Goal: Task Accomplishment & Management: Complete application form

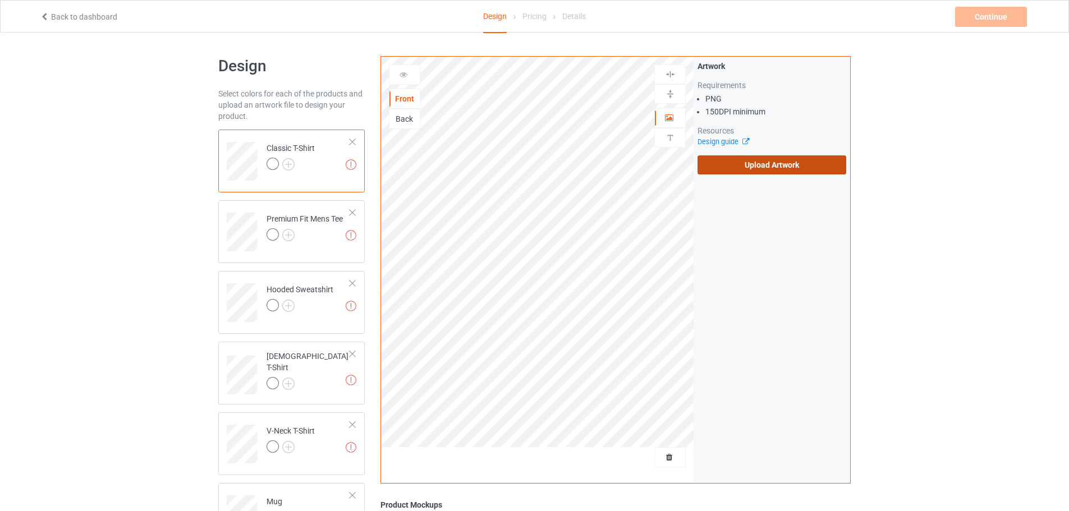
click at [735, 169] on label "Upload Artwork" at bounding box center [771, 164] width 149 height 19
click at [0, 0] on input "Upload Artwork" at bounding box center [0, 0] width 0 height 0
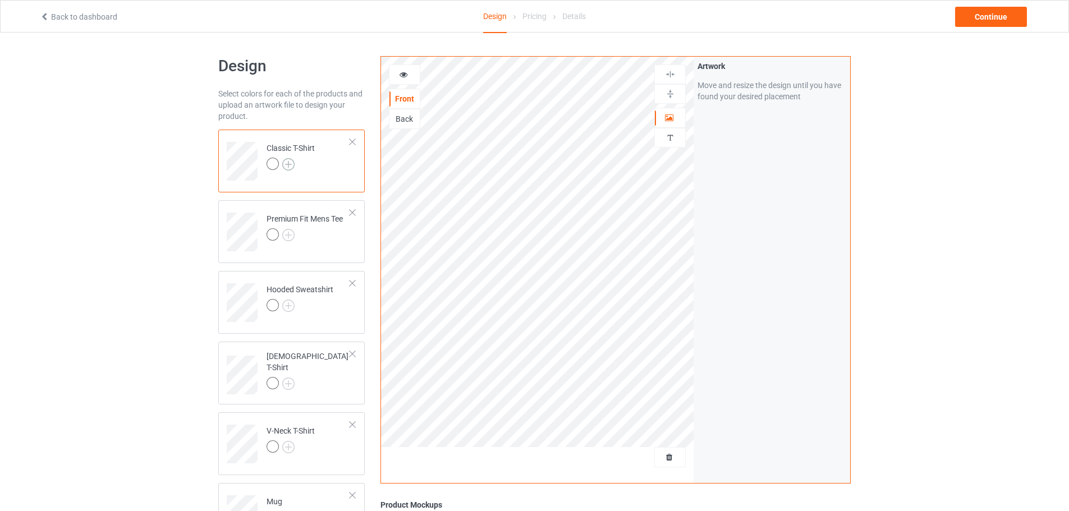
click at [286, 164] on img at bounding box center [288, 164] width 12 height 12
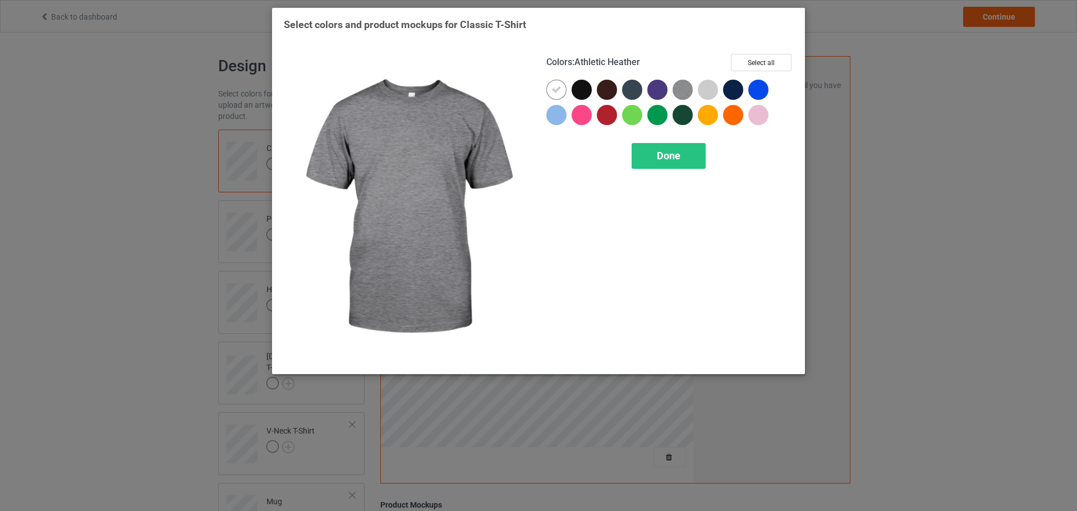
click at [689, 89] on img at bounding box center [683, 90] width 20 height 20
click at [703, 89] on div at bounding box center [708, 90] width 20 height 20
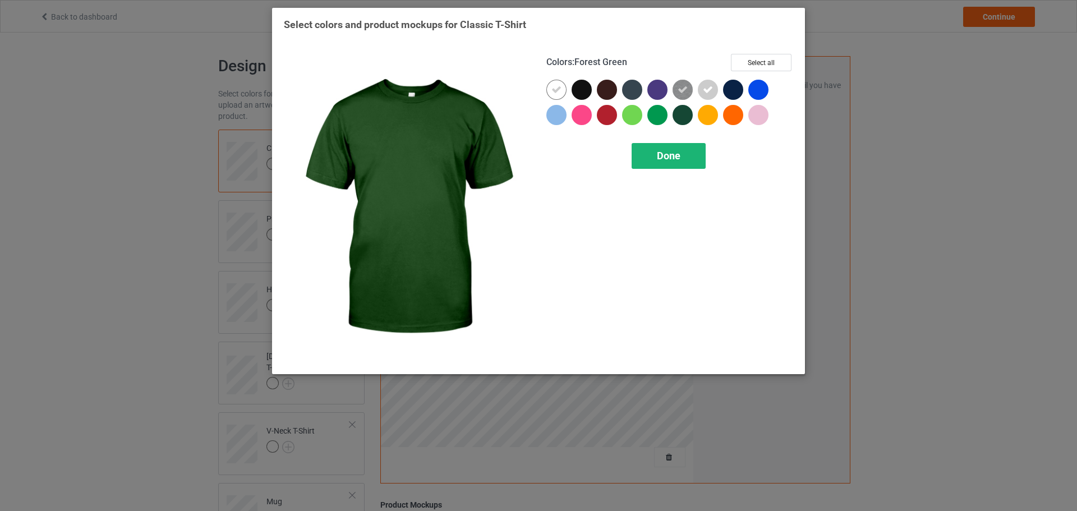
click at [683, 162] on div "Done" at bounding box center [669, 156] width 74 height 26
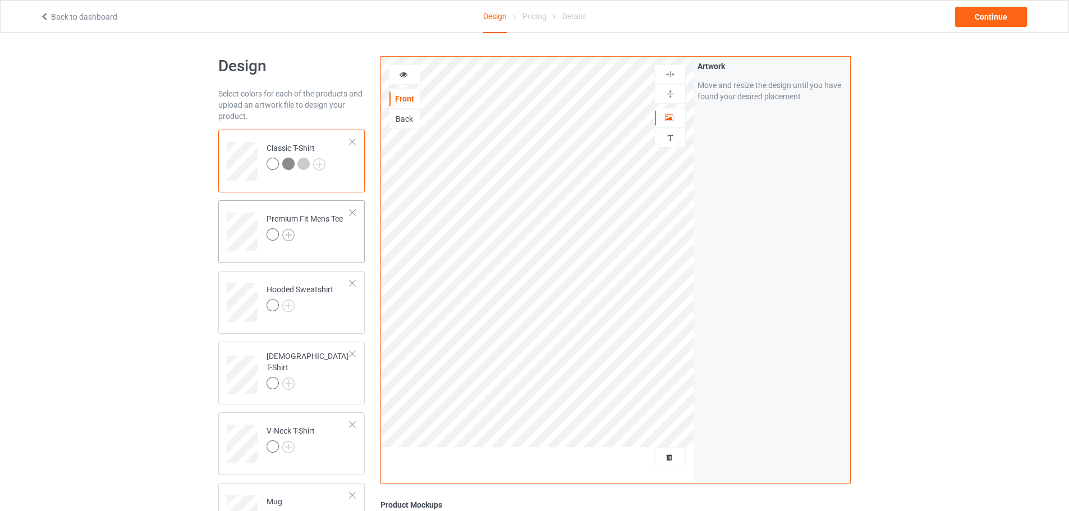
click at [286, 234] on img at bounding box center [288, 235] width 12 height 12
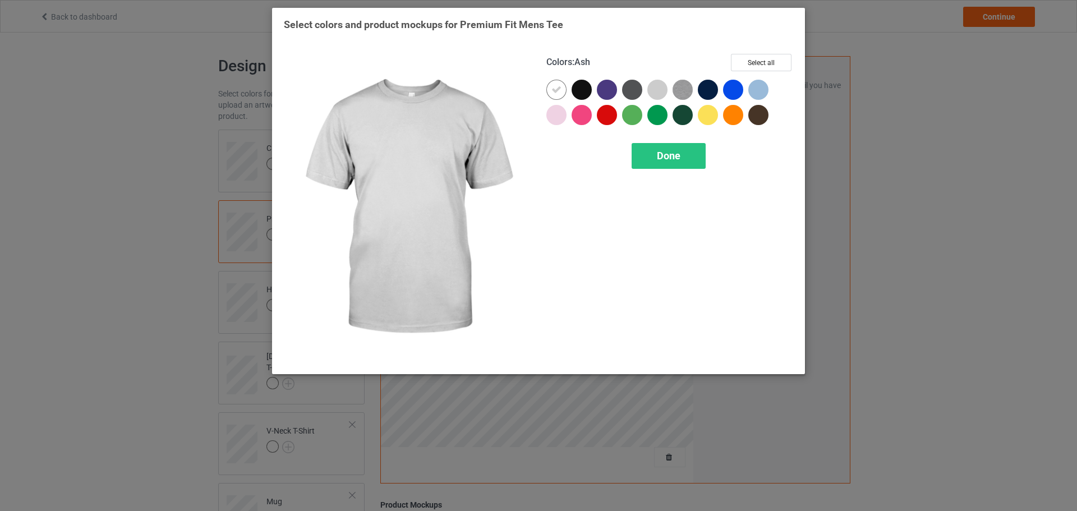
click at [663, 85] on div at bounding box center [657, 90] width 20 height 20
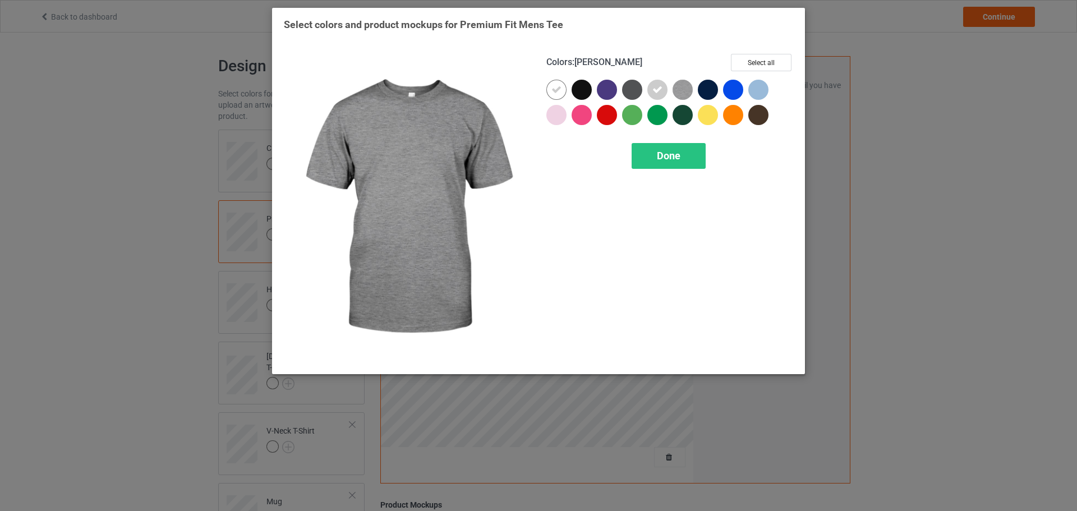
click at [678, 87] on img at bounding box center [683, 90] width 20 height 20
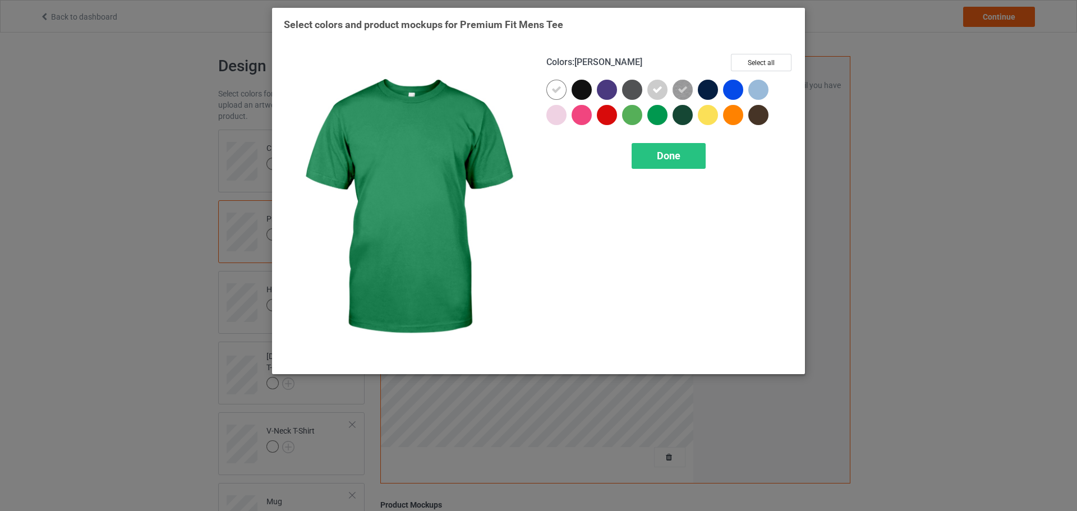
click at [650, 171] on div "Colors : [PERSON_NAME] Select all Done" at bounding box center [670, 208] width 263 height 324
click at [659, 151] on span "Done" at bounding box center [669, 156] width 24 height 12
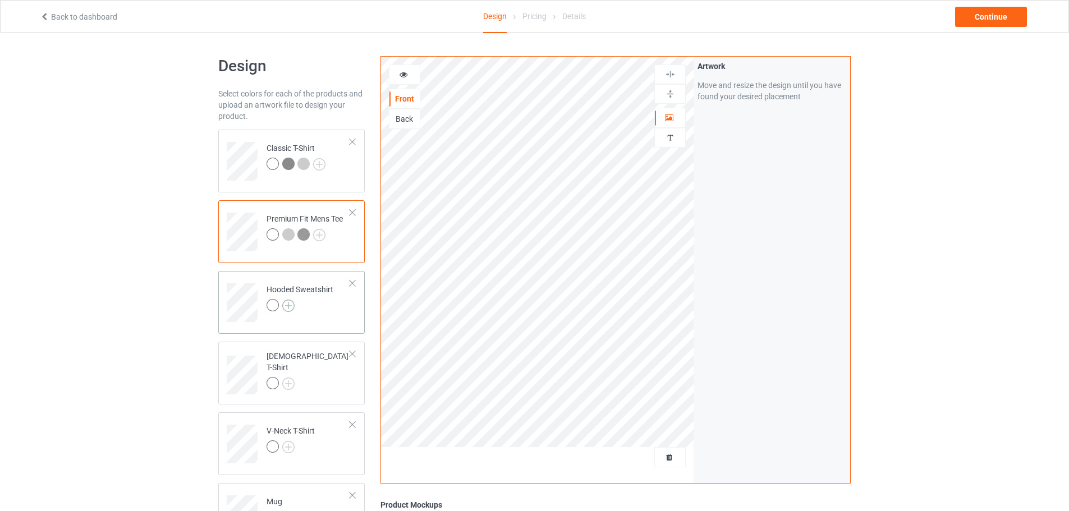
click at [289, 305] on img at bounding box center [288, 306] width 12 height 12
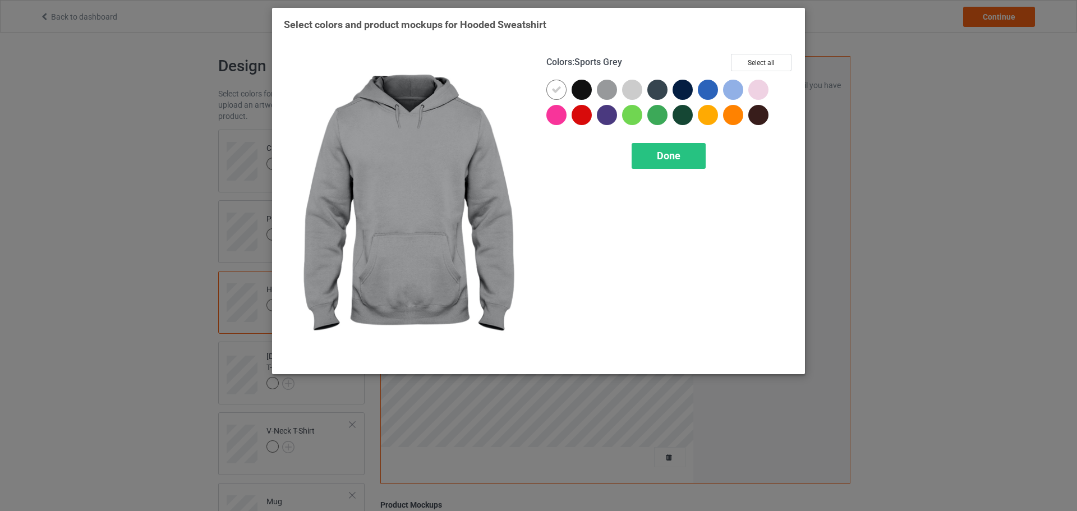
click at [606, 95] on div at bounding box center [607, 90] width 20 height 20
click at [629, 88] on div at bounding box center [632, 90] width 20 height 20
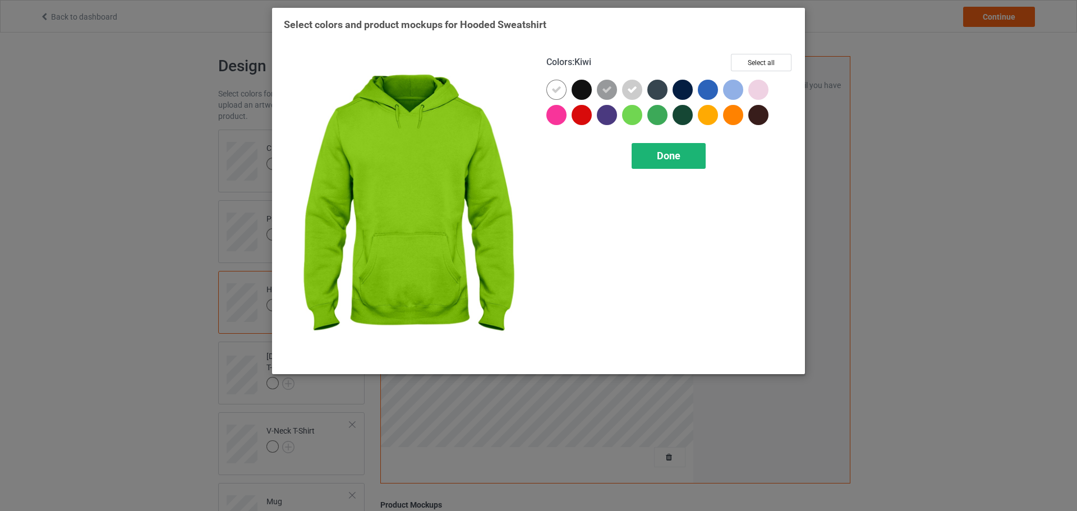
click at [656, 160] on div "Done" at bounding box center [669, 156] width 74 height 26
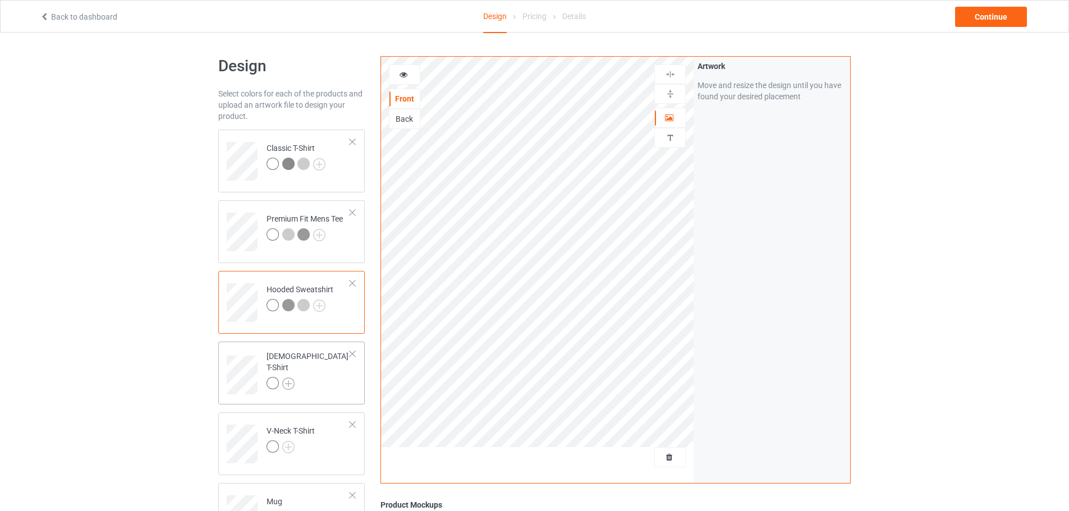
click at [289, 378] on img at bounding box center [288, 384] width 12 height 12
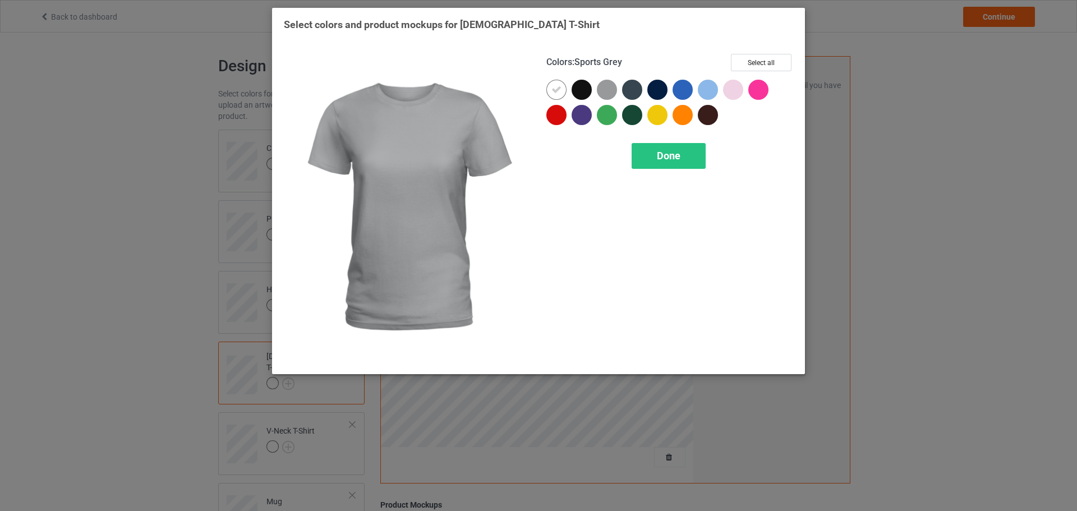
click at [609, 89] on div at bounding box center [607, 90] width 20 height 20
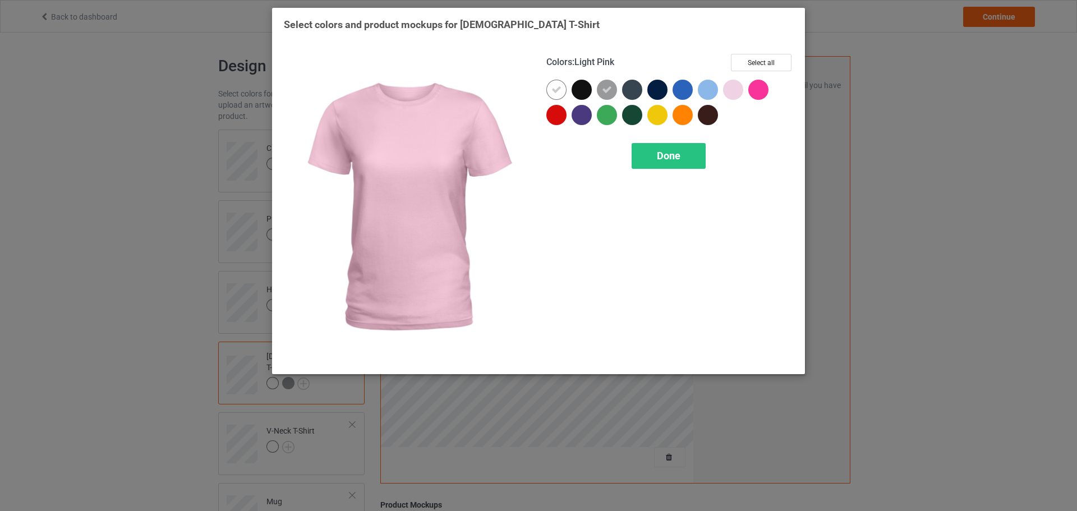
click at [729, 89] on div at bounding box center [733, 90] width 20 height 20
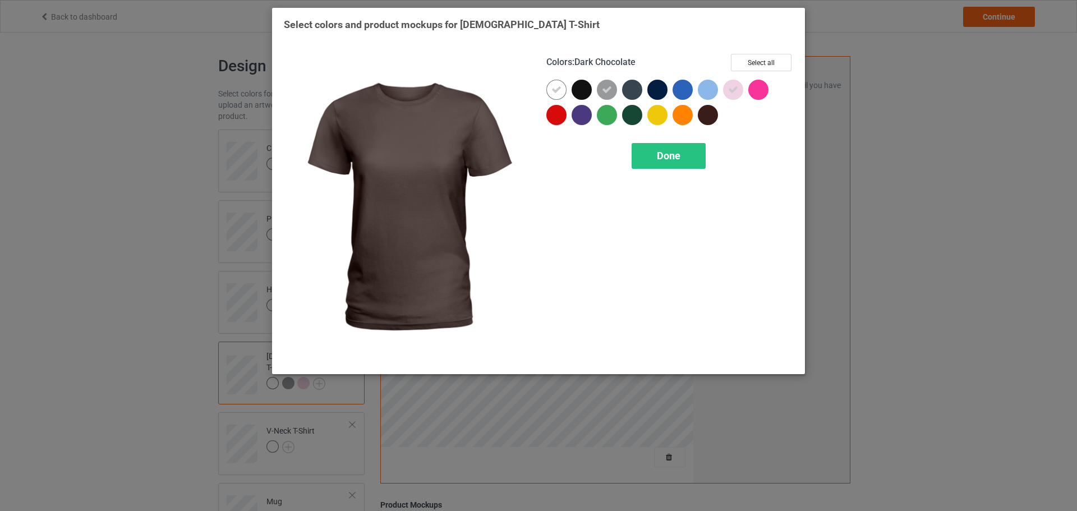
click at [671, 172] on div "Colors : Dark Chocolate Select all Done" at bounding box center [670, 208] width 263 height 324
click at [666, 151] on span "Done" at bounding box center [669, 156] width 24 height 12
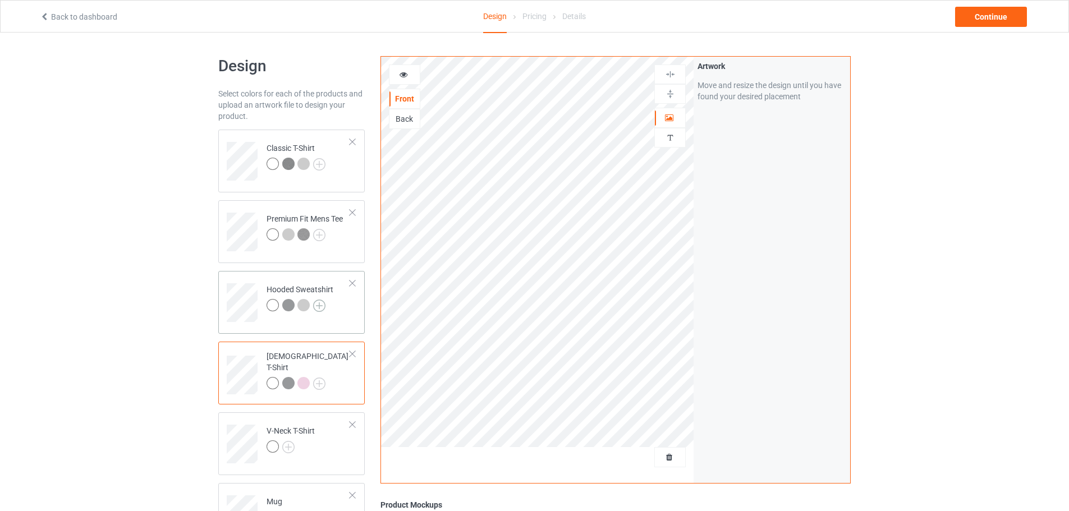
click at [324, 304] on img at bounding box center [319, 306] width 12 height 12
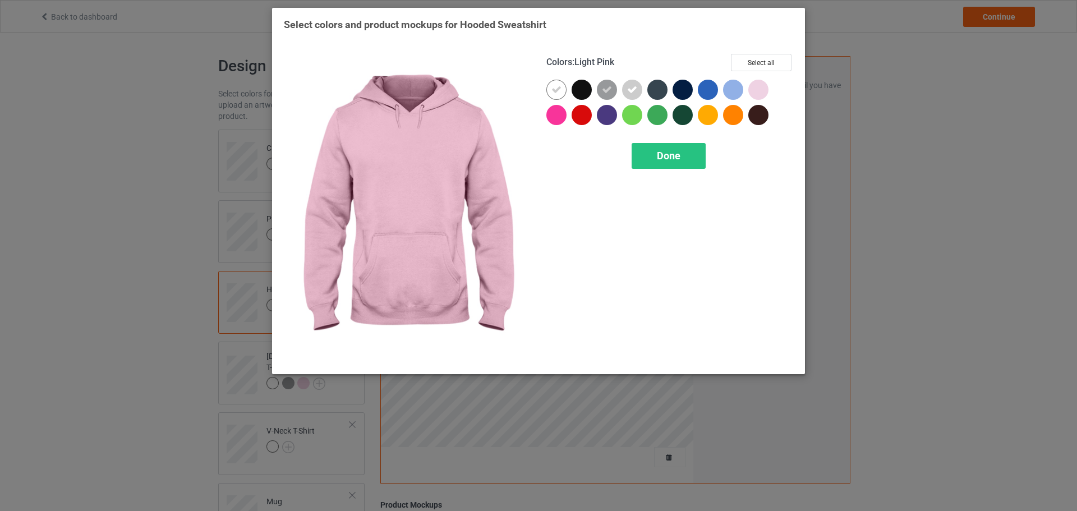
click at [757, 85] on div at bounding box center [758, 90] width 20 height 20
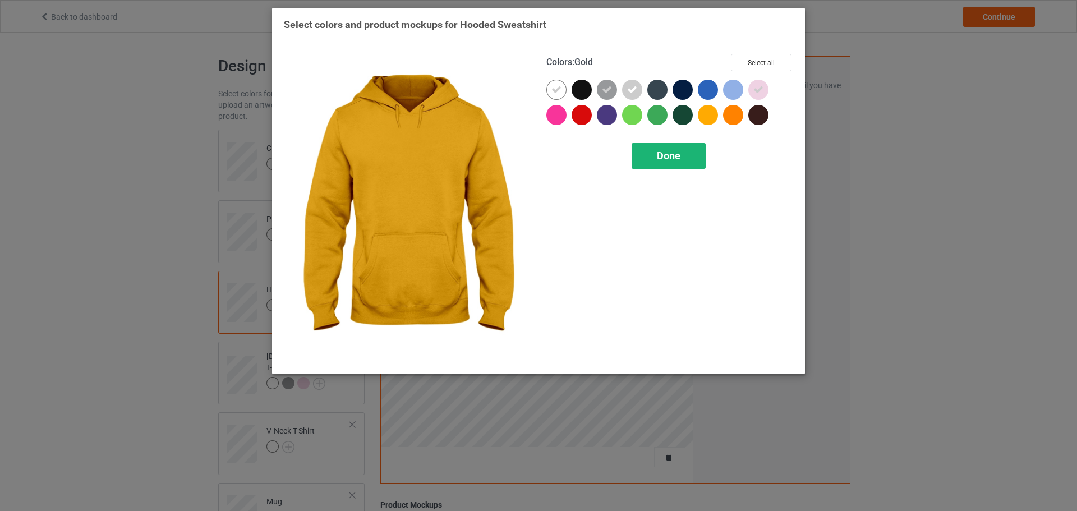
click at [683, 146] on div "Done" at bounding box center [669, 156] width 74 height 26
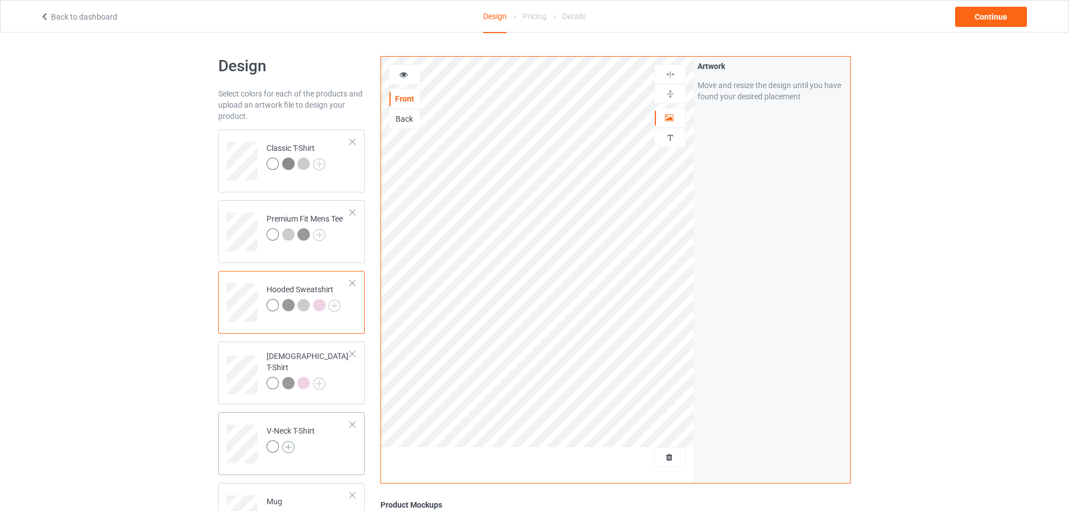
click at [288, 447] on img at bounding box center [288, 447] width 12 height 12
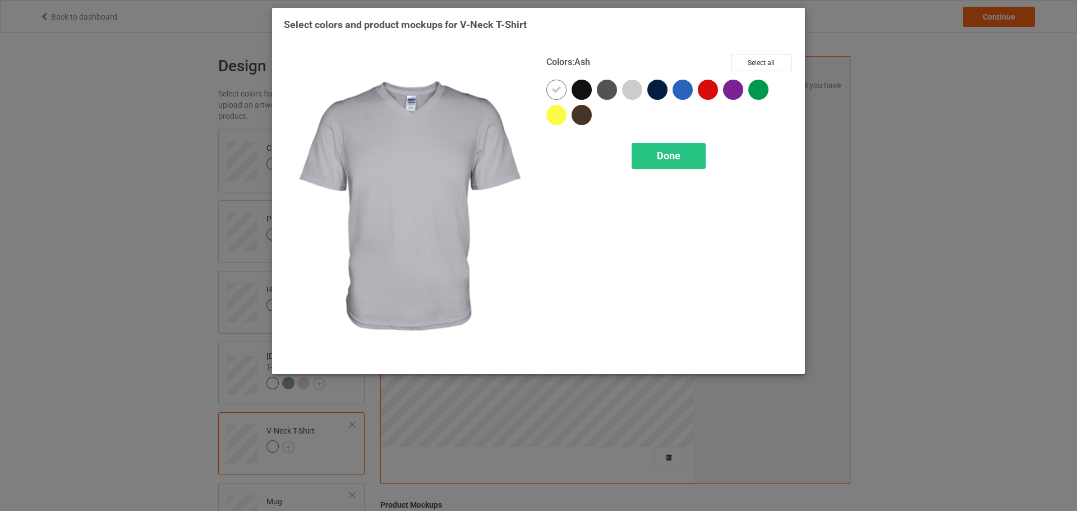
click at [640, 91] on div at bounding box center [632, 90] width 20 height 20
click at [680, 143] on div "Done" at bounding box center [669, 156] width 74 height 26
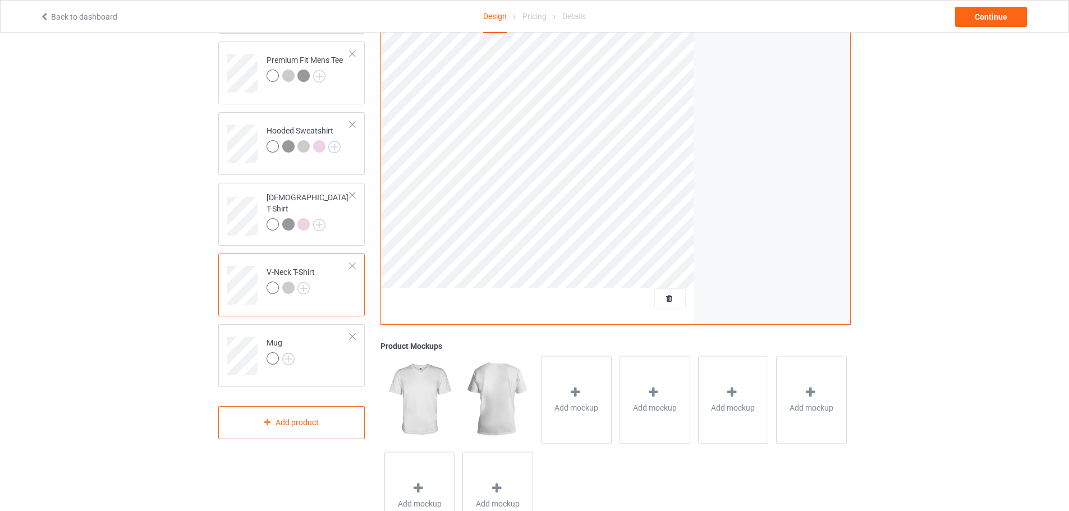
scroll to position [216, 0]
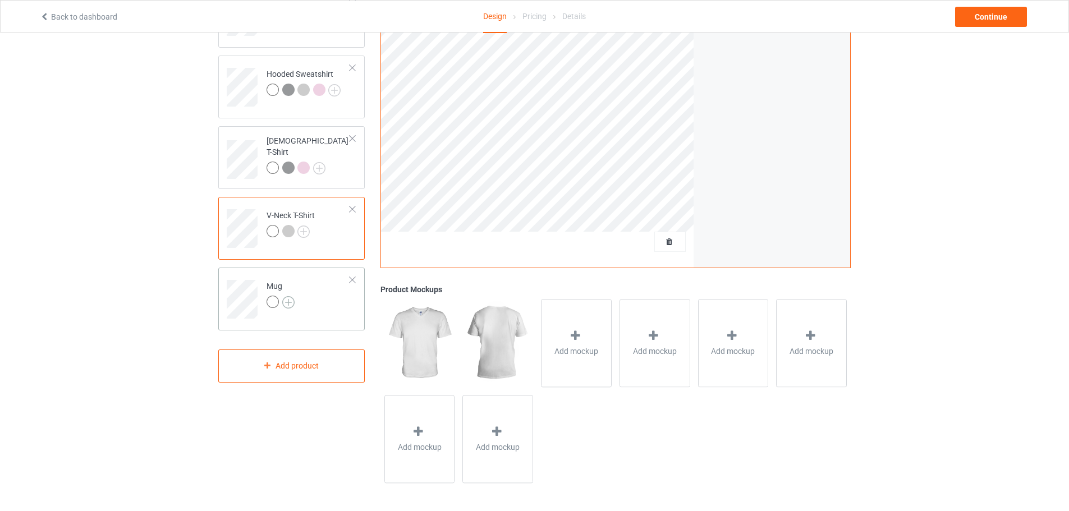
click at [288, 299] on img at bounding box center [288, 302] width 12 height 12
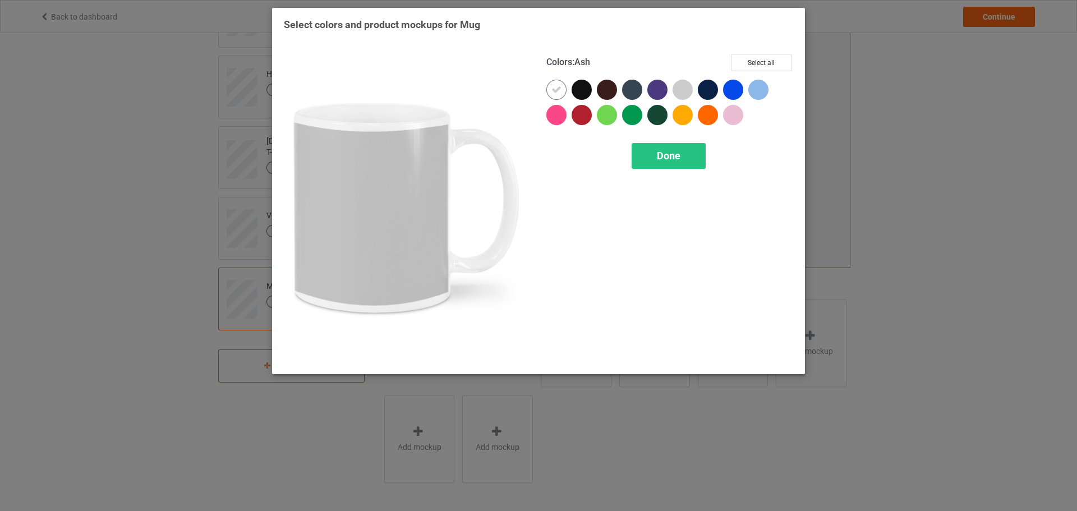
click at [677, 86] on div at bounding box center [683, 90] width 20 height 20
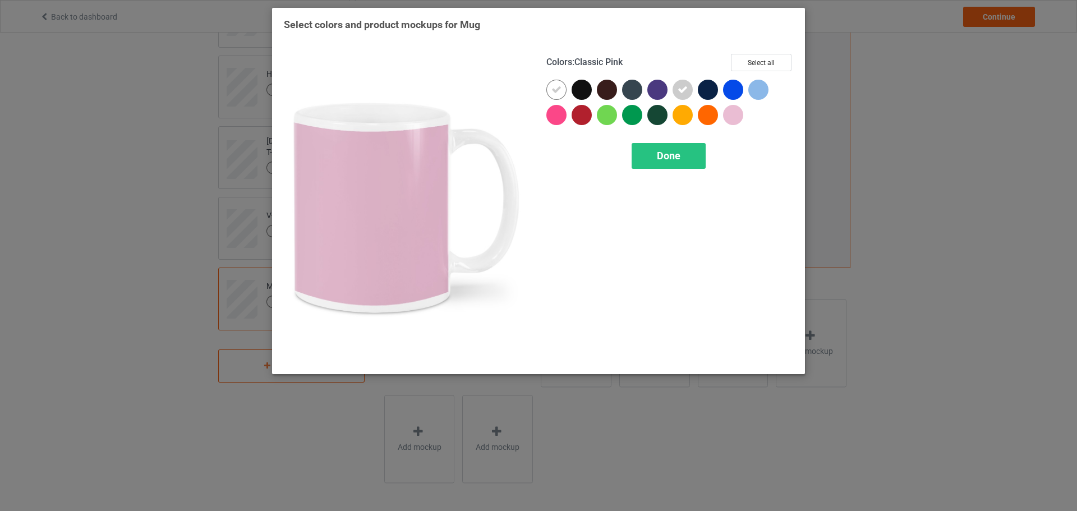
click at [733, 111] on div at bounding box center [733, 115] width 20 height 20
click at [693, 160] on div "Done" at bounding box center [669, 156] width 74 height 26
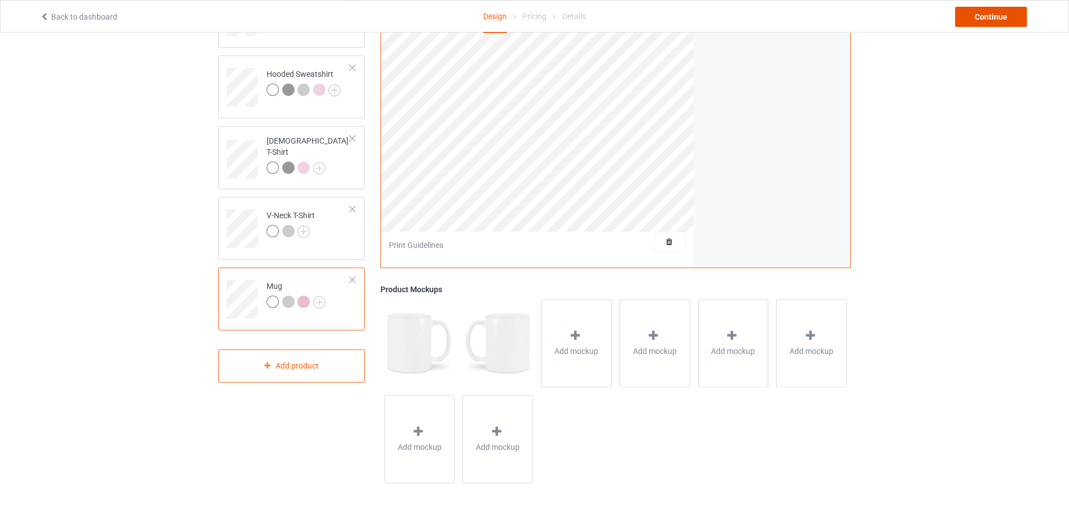
click at [982, 15] on div "Continue" at bounding box center [991, 17] width 72 height 20
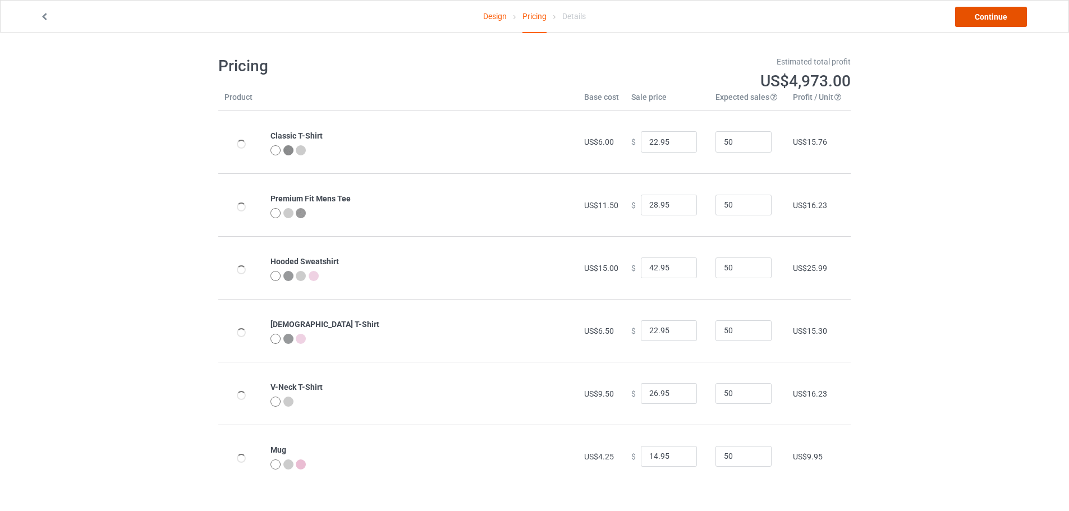
click at [980, 16] on link "Continue" at bounding box center [991, 17] width 72 height 20
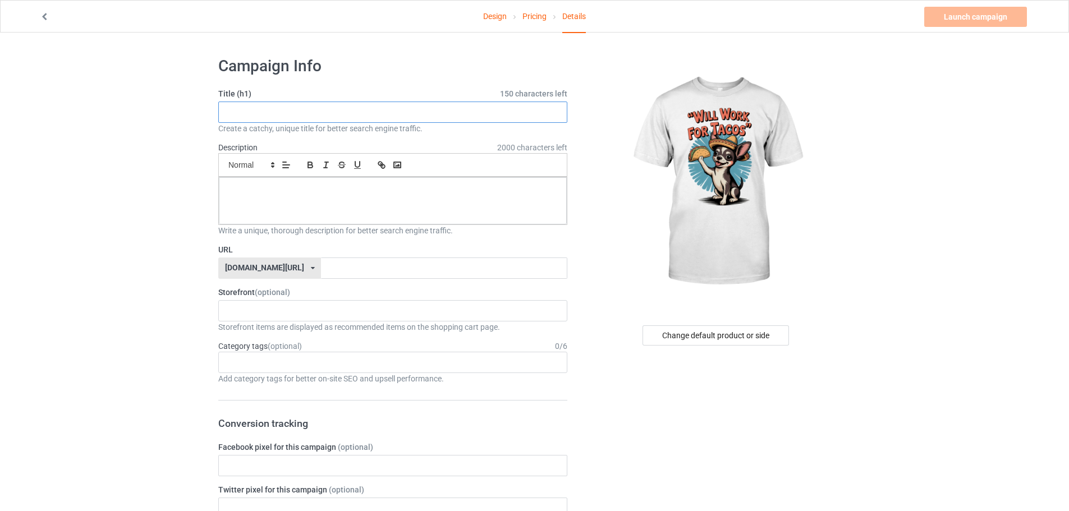
click at [294, 117] on input "text" at bounding box center [392, 112] width 349 height 21
paste input "Will Work For Tacos T-Shirt T-Shirt"
type input "Will Work For Tacos T-Shirt T-Shirt"
click at [330, 274] on input "text" at bounding box center [444, 268] width 246 height 21
paste input "Will Work For Tacos T-Shirt T-Shirt"
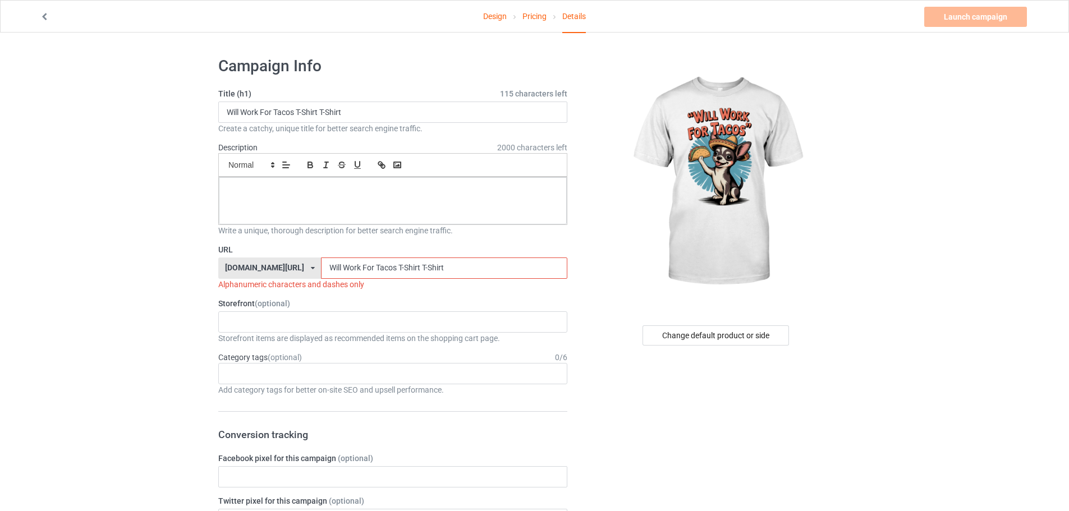
click at [366, 264] on input "Will Work For Tacos T-Shirt T-Shirt" at bounding box center [444, 268] width 246 height 21
type input "Will Work For Tacos T-Shirt T-Shirt"
drag, startPoint x: 321, startPoint y: 107, endPoint x: 416, endPoint y: 139, distance: 100.6
click at [397, 131] on div "Title (h1) 115 characters left Will Work For Tacos T-Shirt T-Shirt Create a cat…" at bounding box center [392, 111] width 349 height 46
type input "Will Work For Tacos T-Shirt"
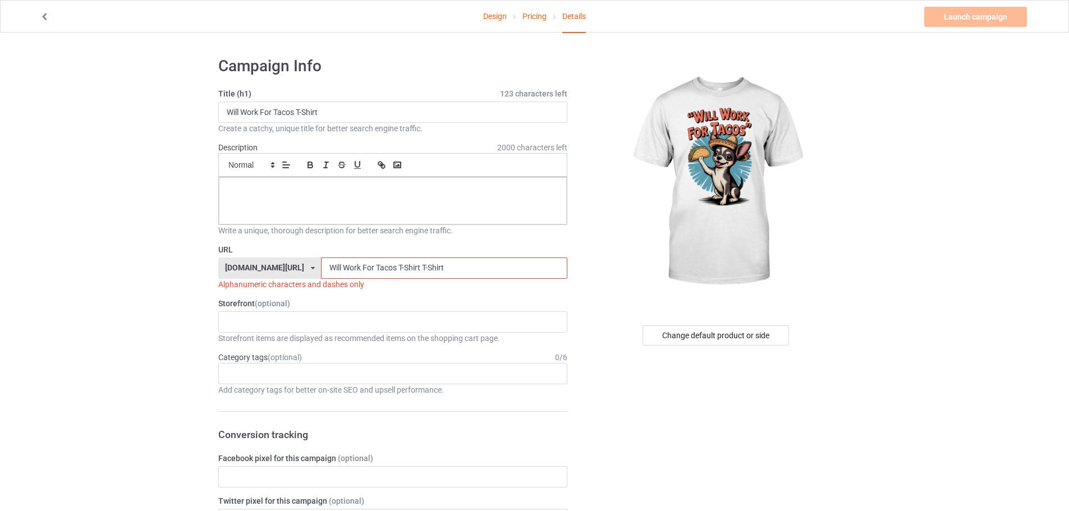
click at [393, 268] on input "Will Work For Tacos T-Shirt T-Shirt" at bounding box center [444, 268] width 246 height 21
drag, startPoint x: 364, startPoint y: 267, endPoint x: 509, endPoint y: 287, distance: 146.7
click at [498, 288] on div "URL [DOMAIN_NAME][URL] [DOMAIN_NAME][URL] 587d0d41cee36fd012c64a69 Will Work Fo…" at bounding box center [392, 267] width 349 height 46
drag, startPoint x: 310, startPoint y: 269, endPoint x: 312, endPoint y: 282, distance: 12.5
click at [312, 282] on div "URL [DOMAIN_NAME][URL] [DOMAIN_NAME][URL] 587d0d41cee36fd012c64a69 Will Work Fo…" at bounding box center [392, 267] width 349 height 46
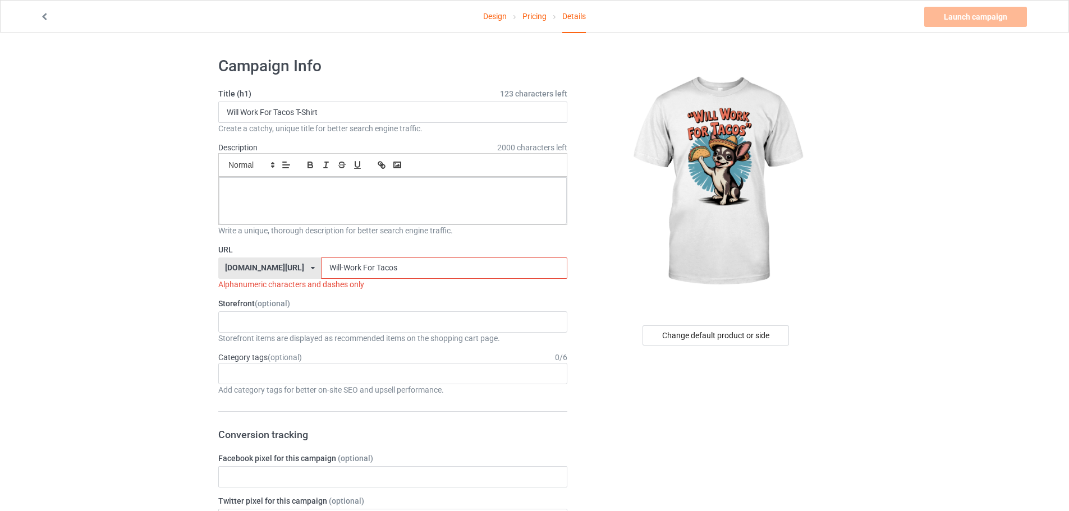
drag, startPoint x: 330, startPoint y: 265, endPoint x: 331, endPoint y: 275, distance: 10.7
click at [331, 275] on input "Will-Work For Tacos" at bounding box center [444, 268] width 246 height 21
drag, startPoint x: 345, startPoint y: 273, endPoint x: 343, endPoint y: 279, distance: 6.9
click at [343, 279] on div "URL [DOMAIN_NAME][URL] [DOMAIN_NAME][URL] 587d0d41cee36fd012c64a69 Will-Work-Fo…" at bounding box center [392, 267] width 349 height 46
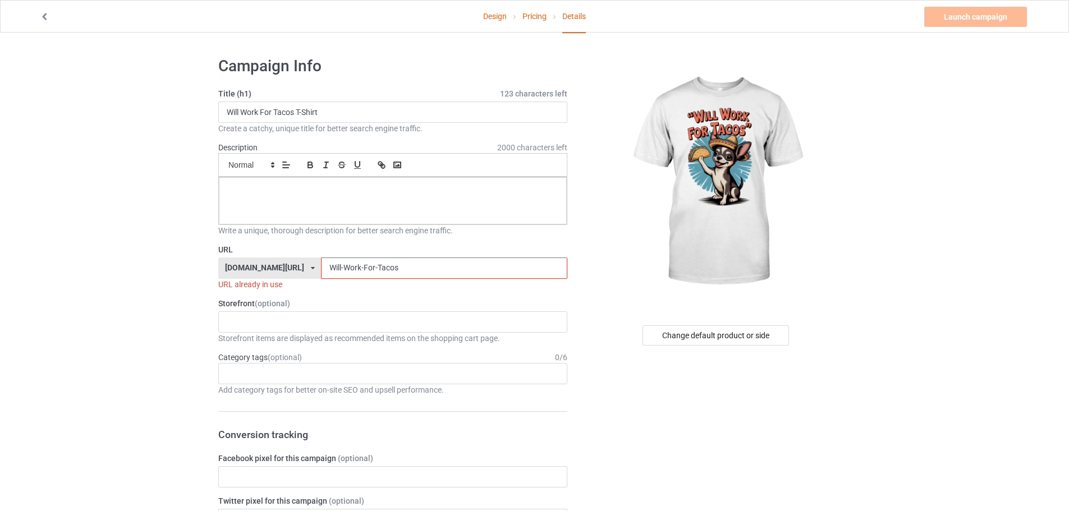
click at [422, 279] on div "URL already in use" at bounding box center [392, 284] width 349 height 11
click at [424, 273] on input "Will-Work-For-Tacos" at bounding box center [444, 268] width 246 height 21
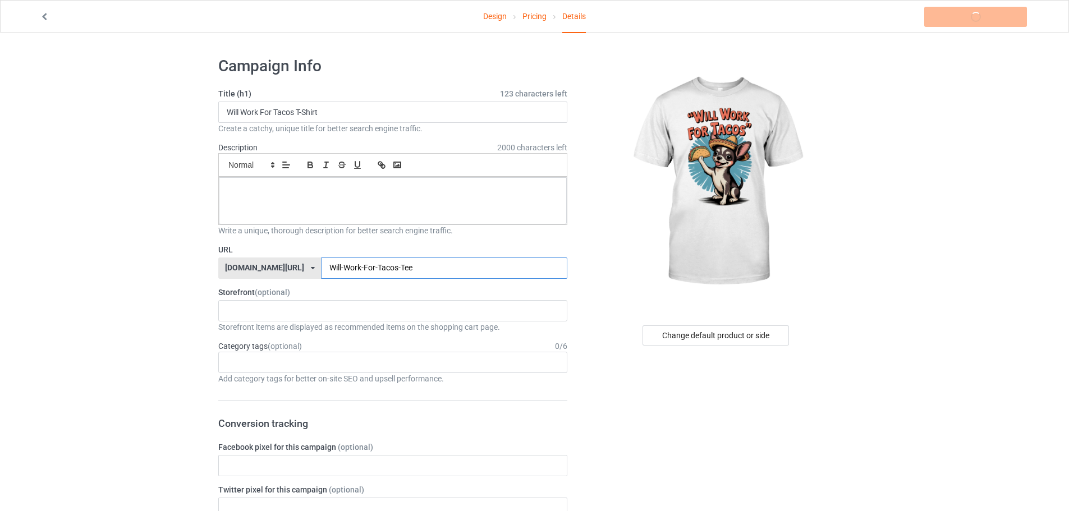
type input "Will-Work-For-Tacos-Tee"
click at [249, 306] on div "KIOTA Gaming Finish Line Fitness Mi-Tees 6767c36548d7ee002e084532 651a982803c4d…" at bounding box center [392, 310] width 349 height 21
click at [261, 365] on div "Mi-Tees" at bounding box center [393, 372] width 348 height 21
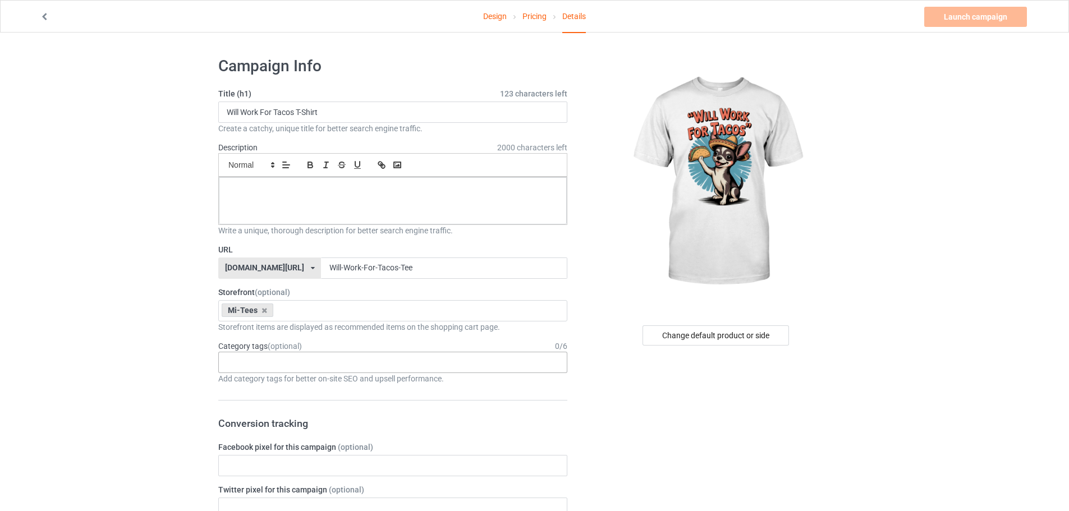
click at [292, 358] on div "Age > [DEMOGRAPHIC_DATA] > 1 Age > [DEMOGRAPHIC_DATA] Months > 1 Month Age > [D…" at bounding box center [392, 362] width 349 height 21
type input "taco"
click at [298, 384] on div "Interests > Food > Tacos" at bounding box center [393, 383] width 348 height 21
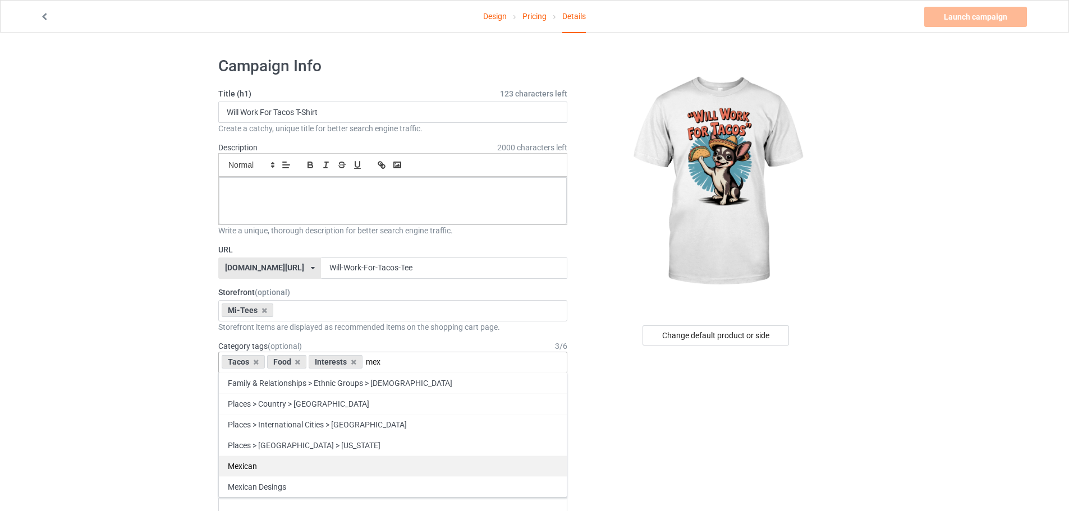
type input "mex"
click at [288, 462] on div "Mexican" at bounding box center [393, 466] width 348 height 21
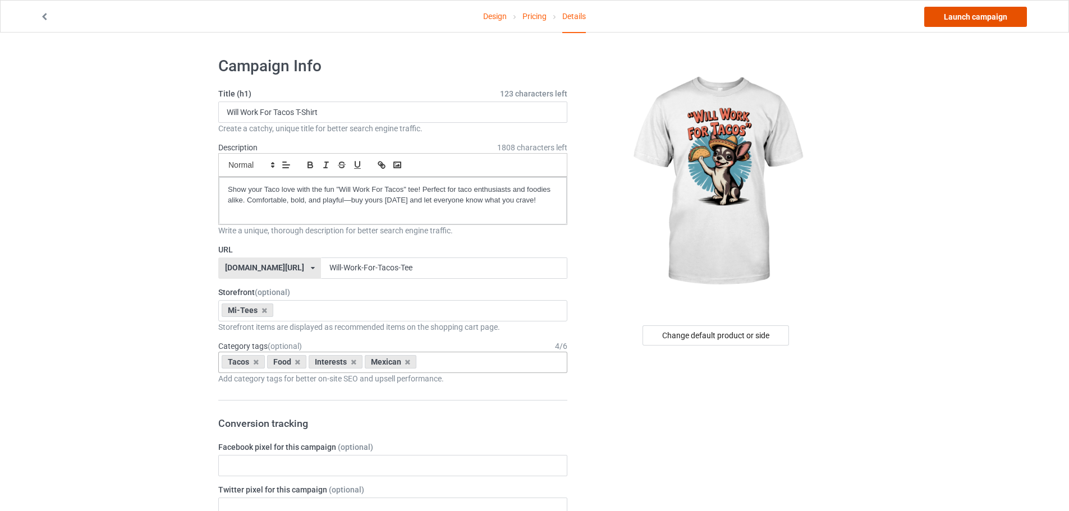
click at [944, 17] on link "Launch campaign" at bounding box center [975, 17] width 103 height 20
